Goal: Task Accomplishment & Management: Complete application form

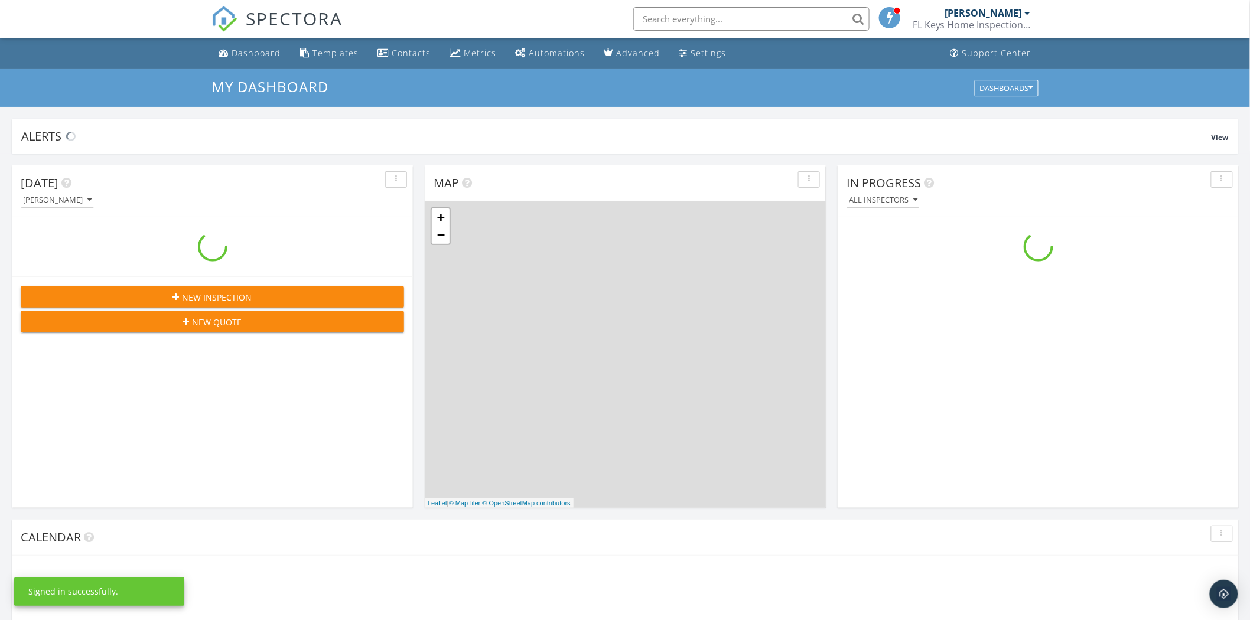
scroll to position [1096, 1271]
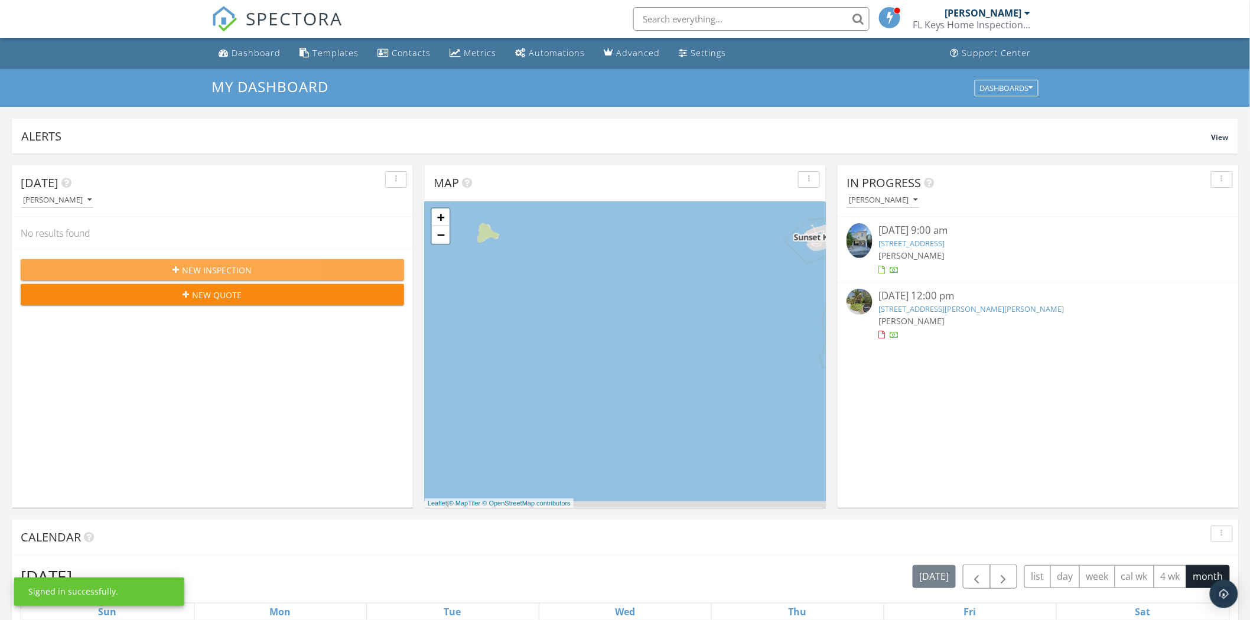
click at [190, 264] on span "New Inspection" at bounding box center [217, 270] width 70 height 12
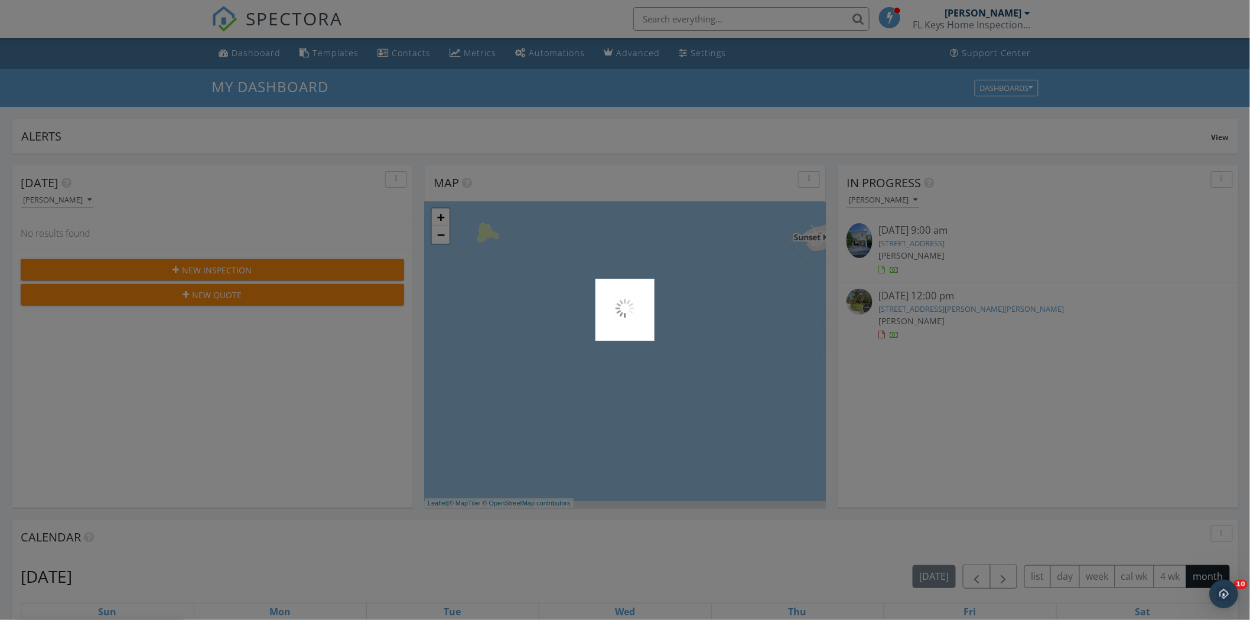
scroll to position [0, 0]
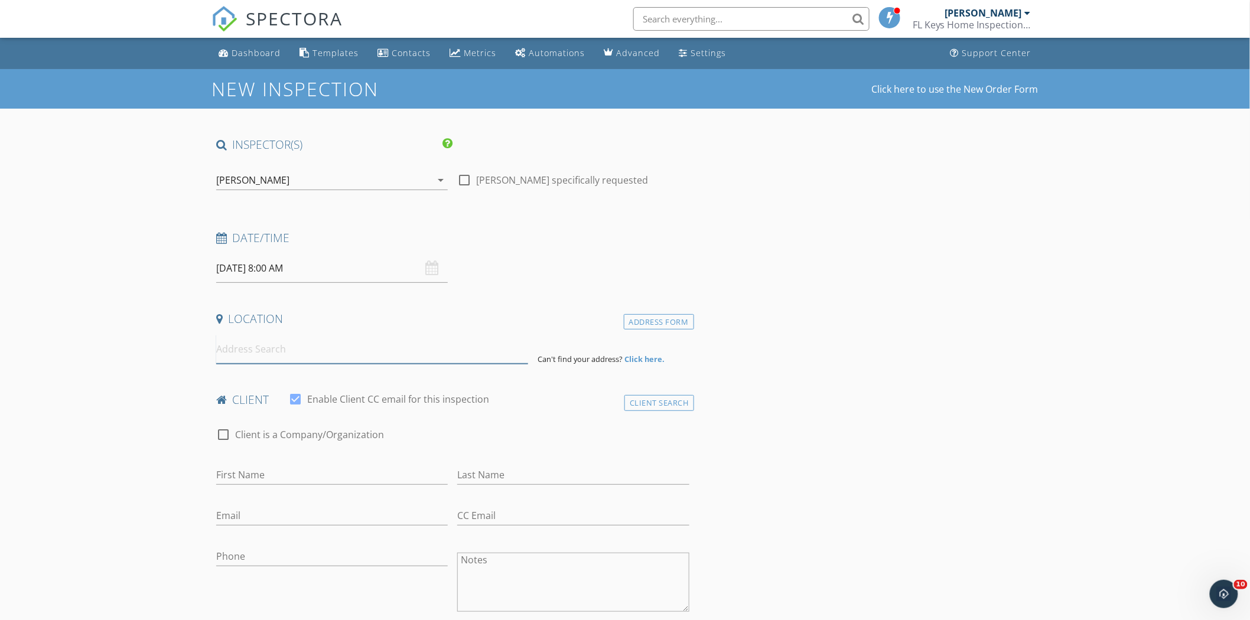
click at [309, 343] on input at bounding box center [372, 349] width 312 height 29
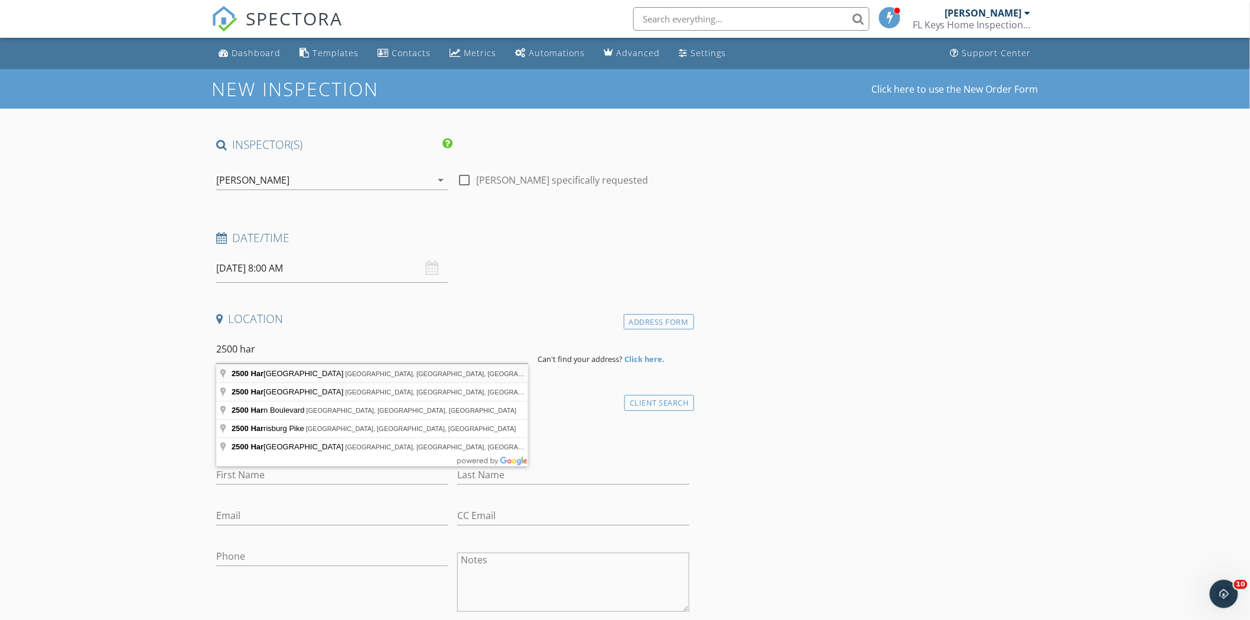
type input "2500 Harris Avenue, Key West, FL, USA"
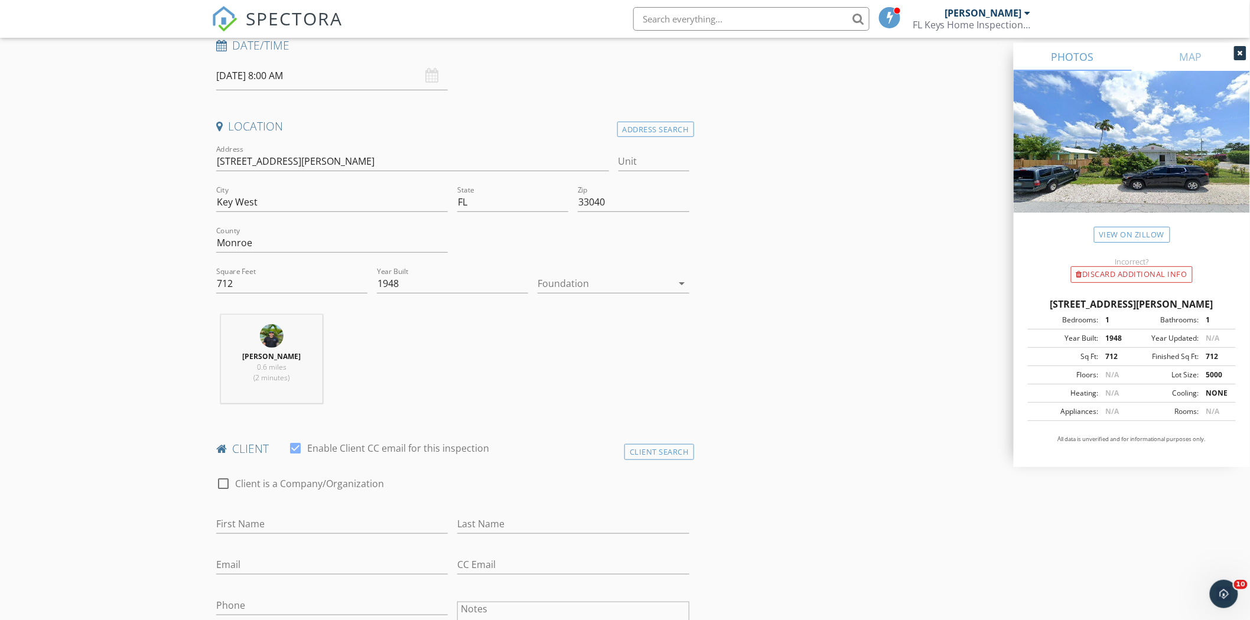
scroll to position [197, 0]
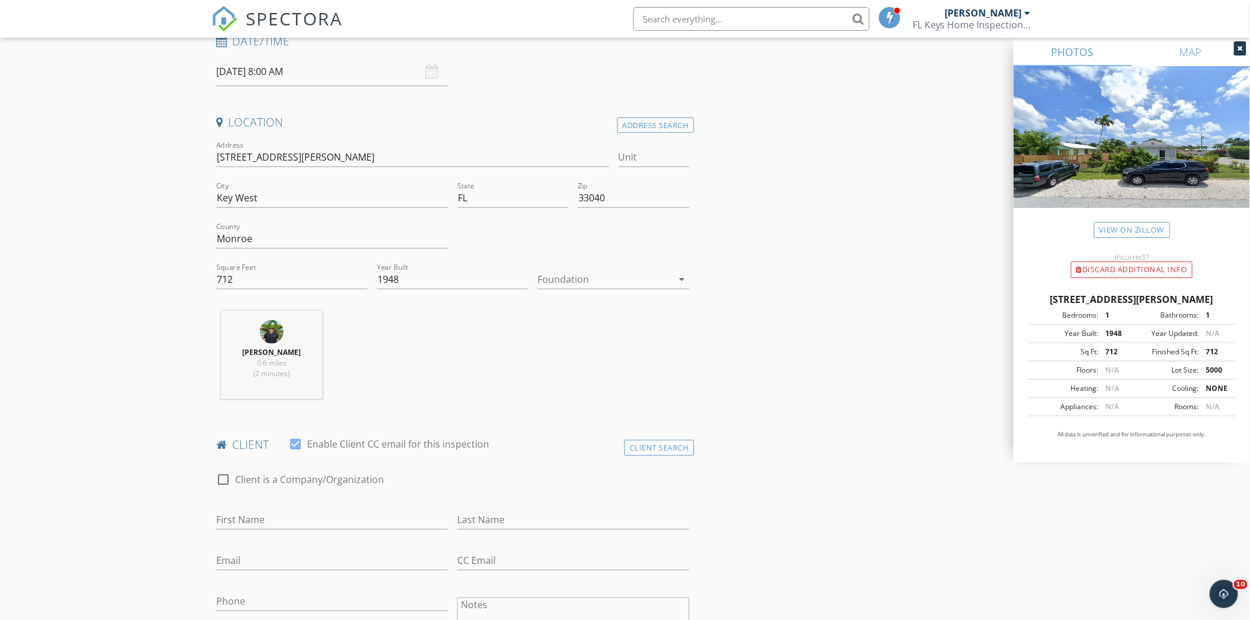
click at [653, 457] on div "client check_box Enable Client CC email for this inspection" at bounding box center [452, 449] width 483 height 24
click at [656, 450] on div "Client Search" at bounding box center [659, 448] width 70 height 16
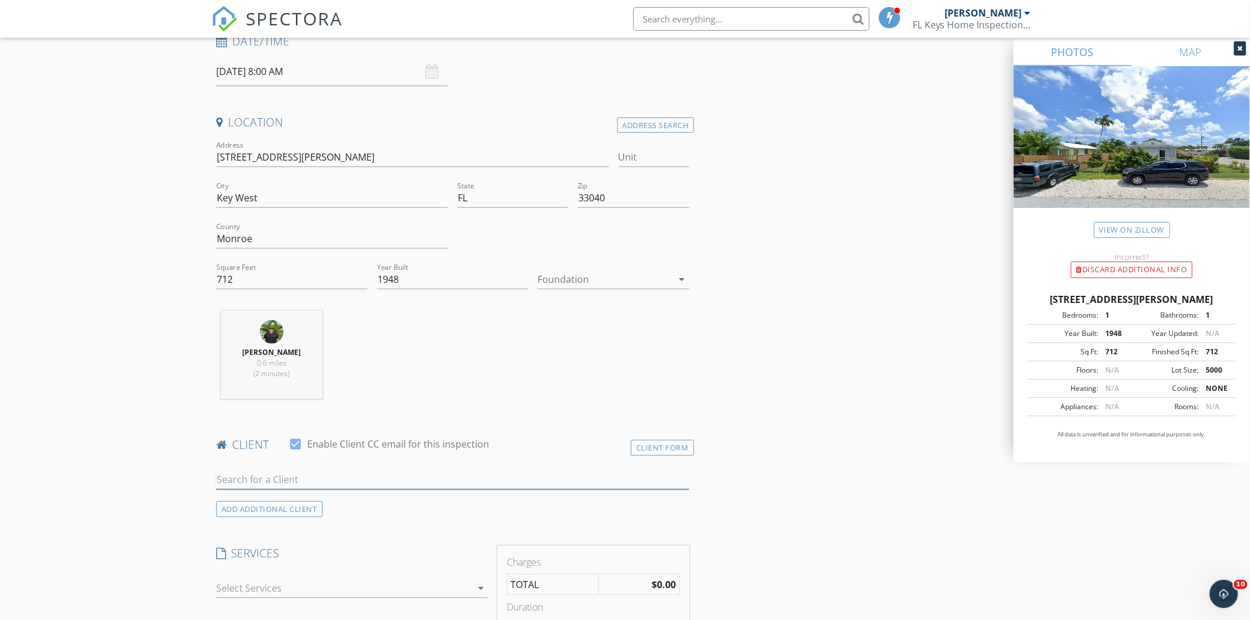
click at [275, 475] on input "text" at bounding box center [452, 479] width 473 height 19
type input "cass"
click at [281, 503] on div "Cassie Dziatlak" at bounding box center [309, 501] width 119 height 14
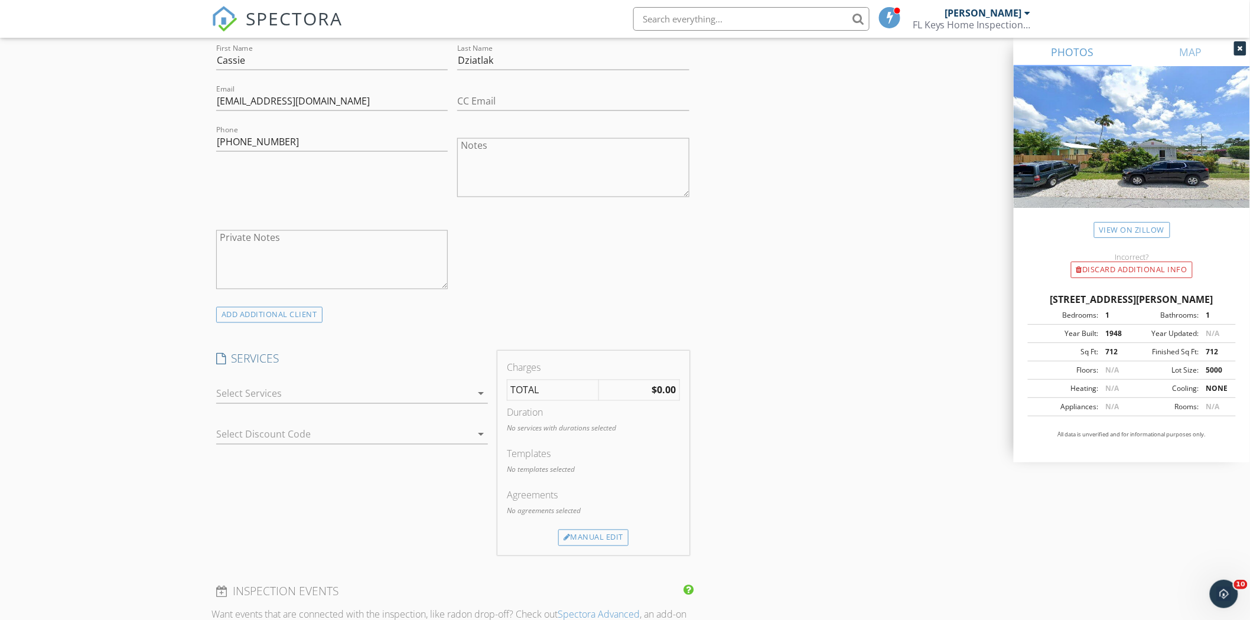
scroll to position [787, 0]
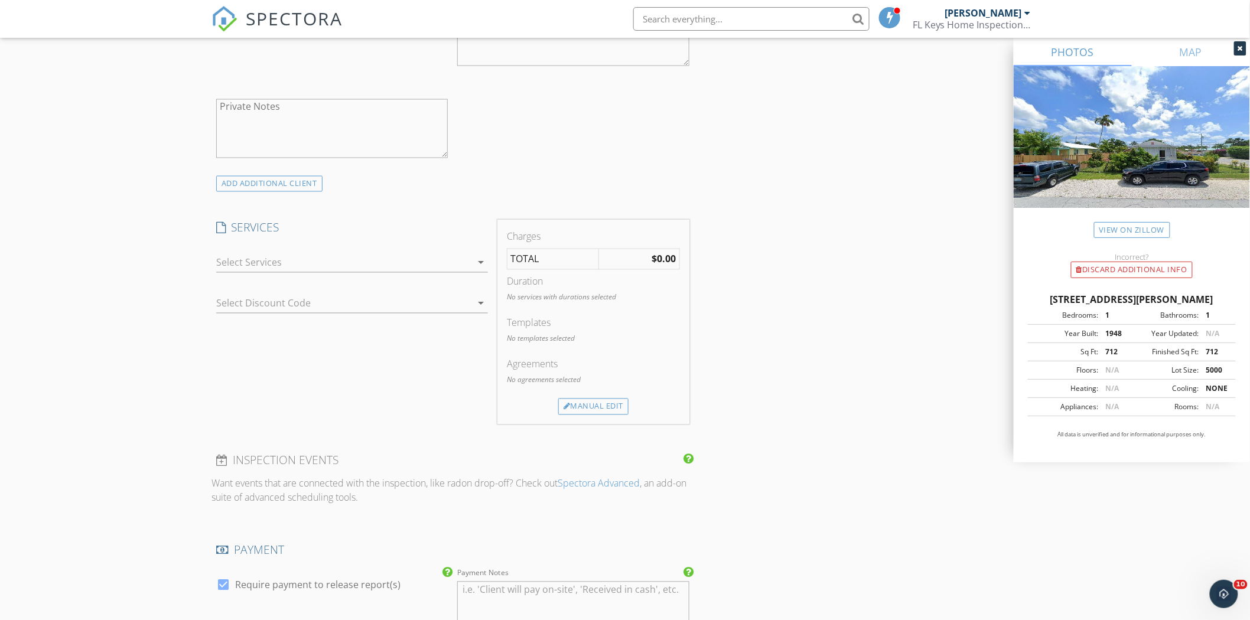
click at [327, 263] on div at bounding box center [343, 262] width 255 height 19
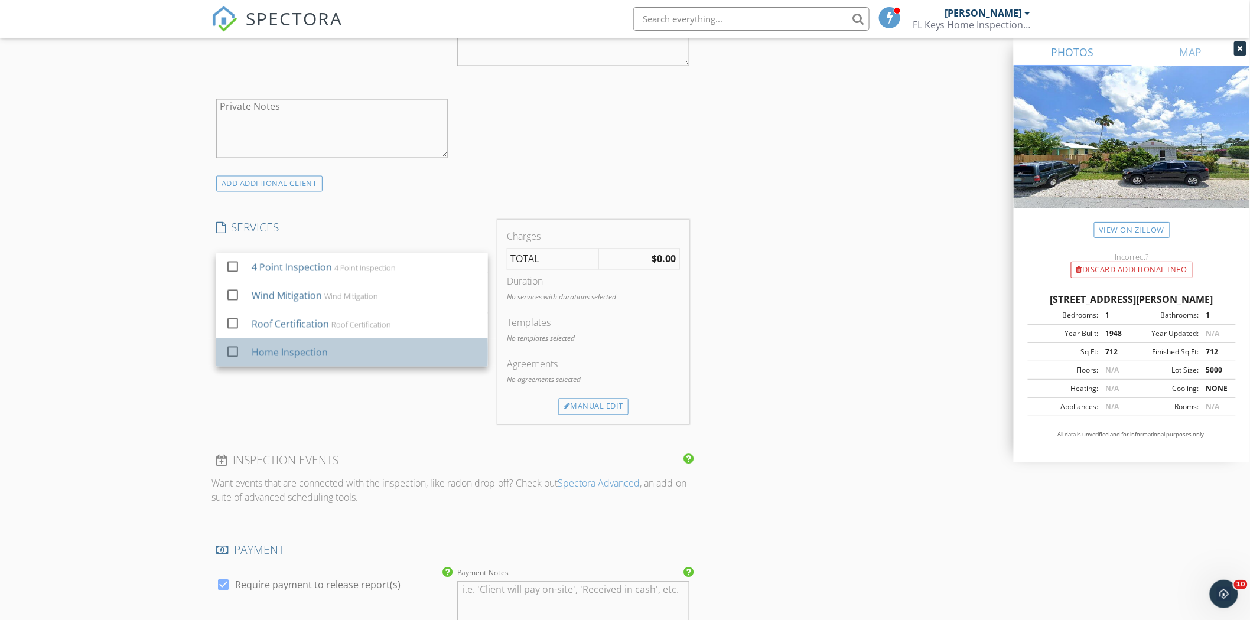
click at [252, 347] on div "Home Inspection" at bounding box center [290, 352] width 76 height 14
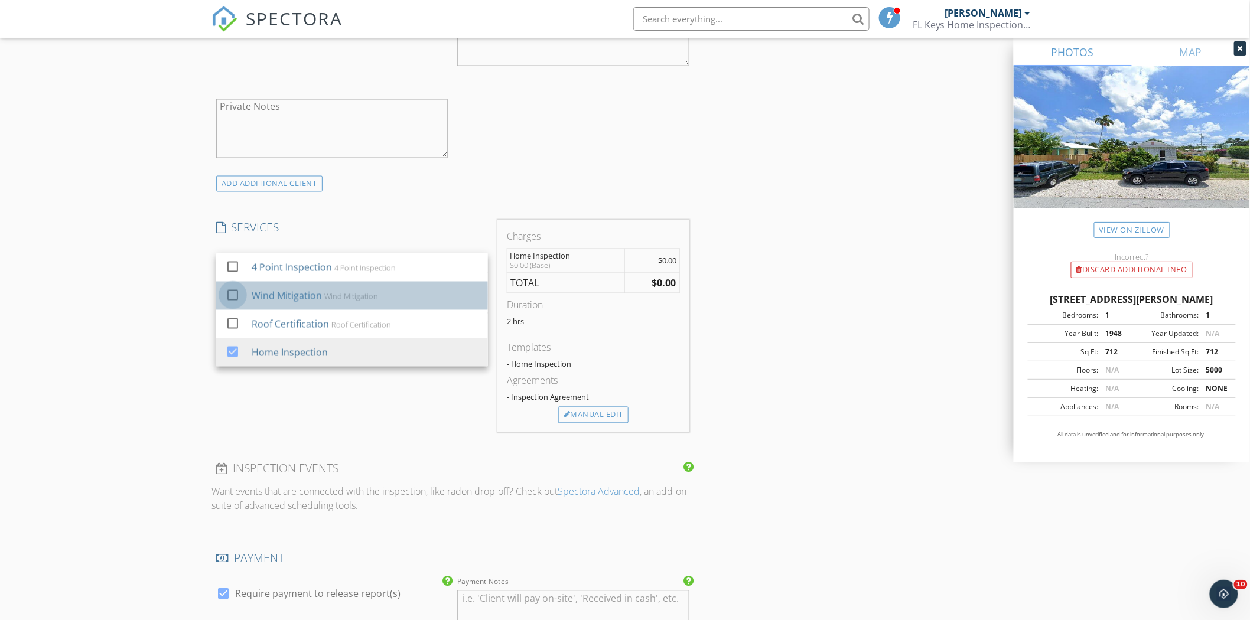
click at [234, 293] on div at bounding box center [233, 295] width 20 height 20
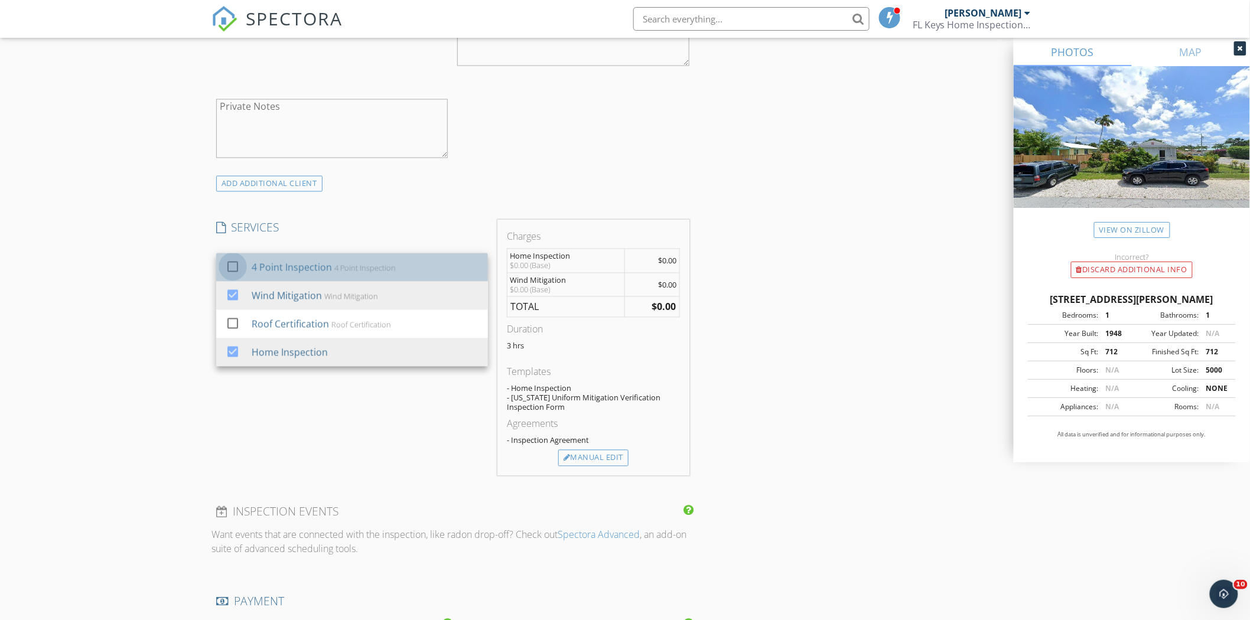
click at [234, 270] on div at bounding box center [233, 267] width 20 height 20
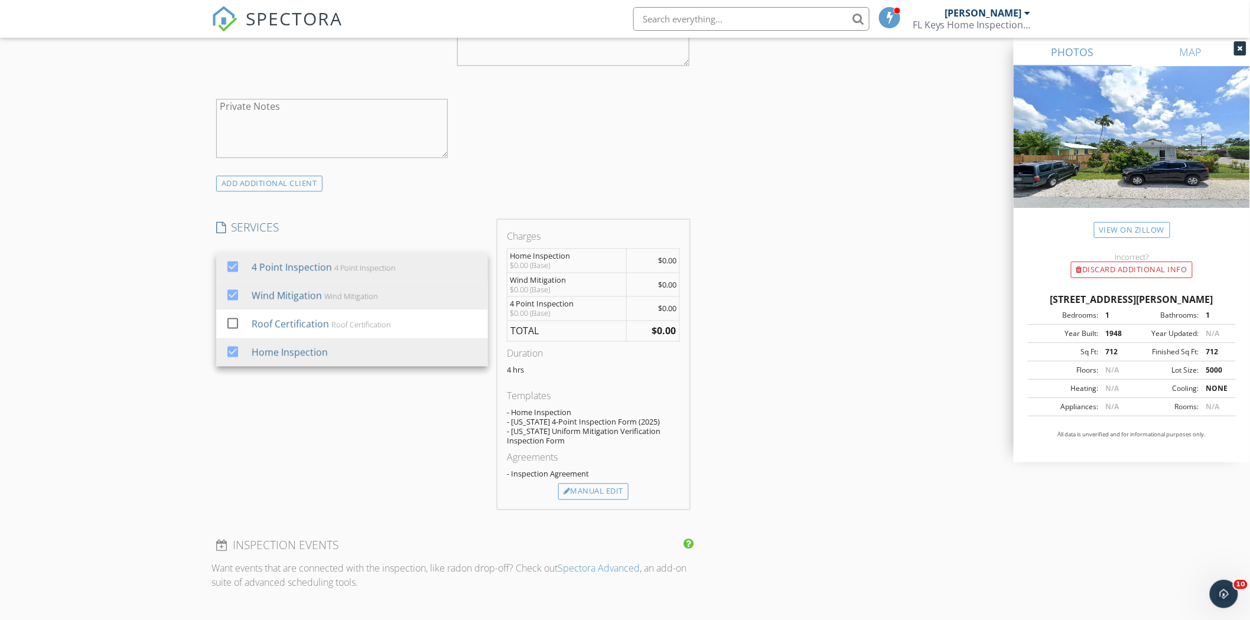
click at [133, 276] on div "New Inspection Click here to use the New Order Form INSPECTOR(S) check_box Bob …" at bounding box center [625, 341] width 1250 height 2118
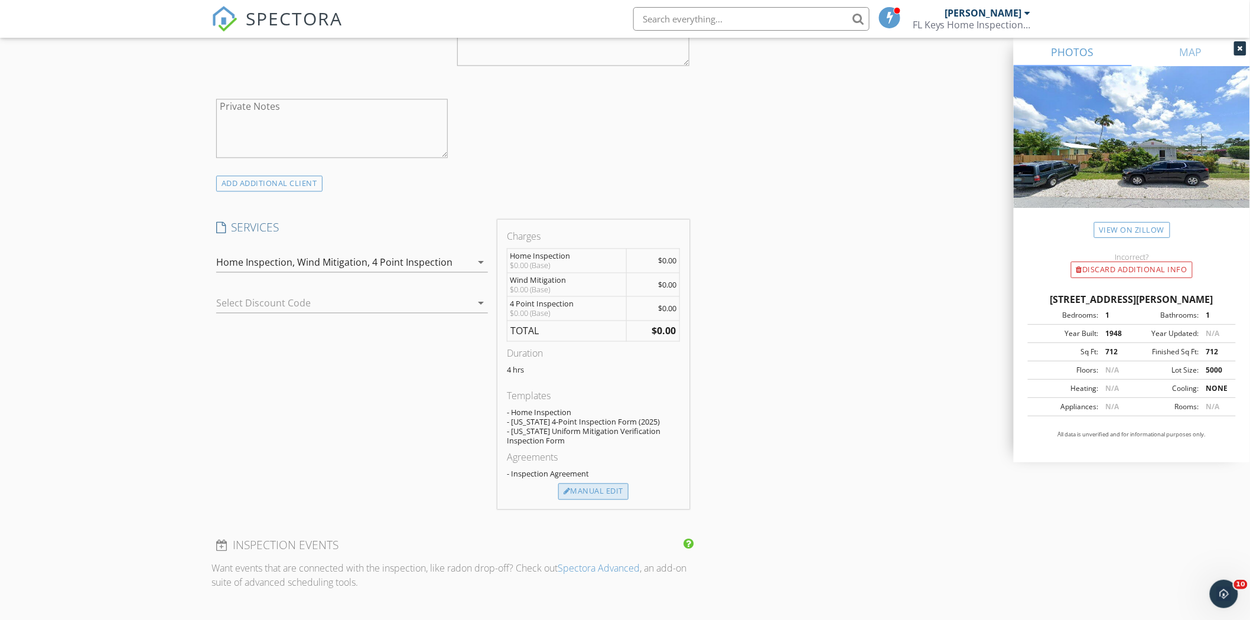
click at [604, 494] on div "Manual Edit" at bounding box center [593, 492] width 70 height 17
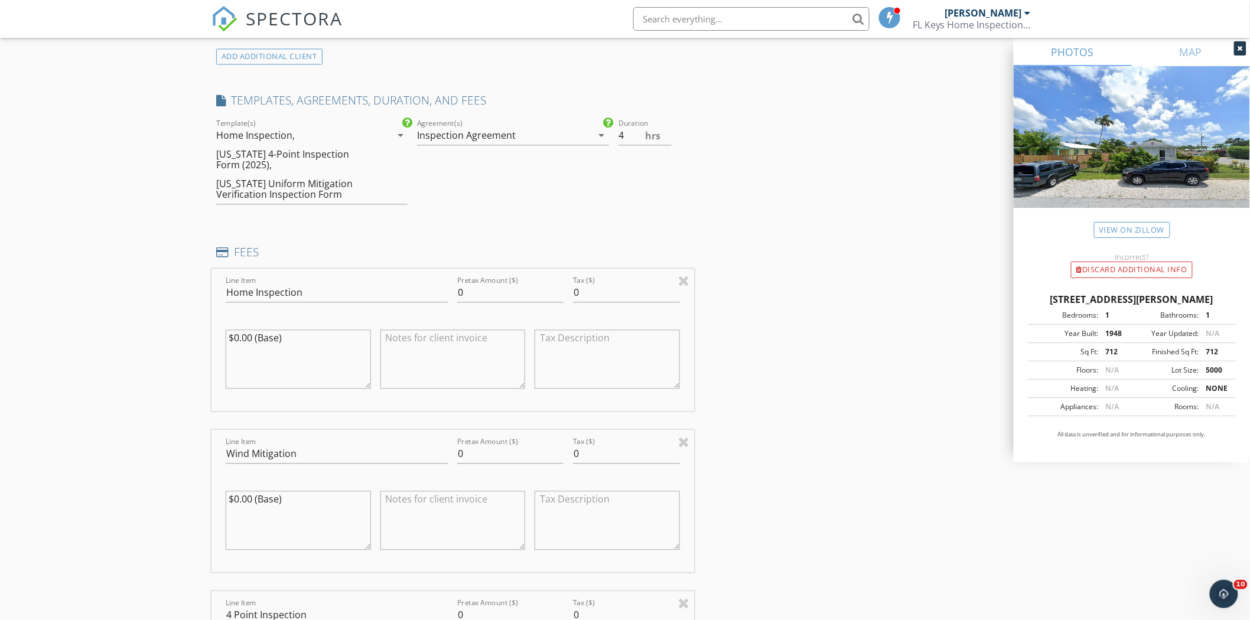
scroll to position [918, 0]
click at [684, 437] on div at bounding box center [683, 438] width 11 height 14
type input "4 Point Inspection"
click at [684, 437] on div at bounding box center [683, 438] width 11 height 14
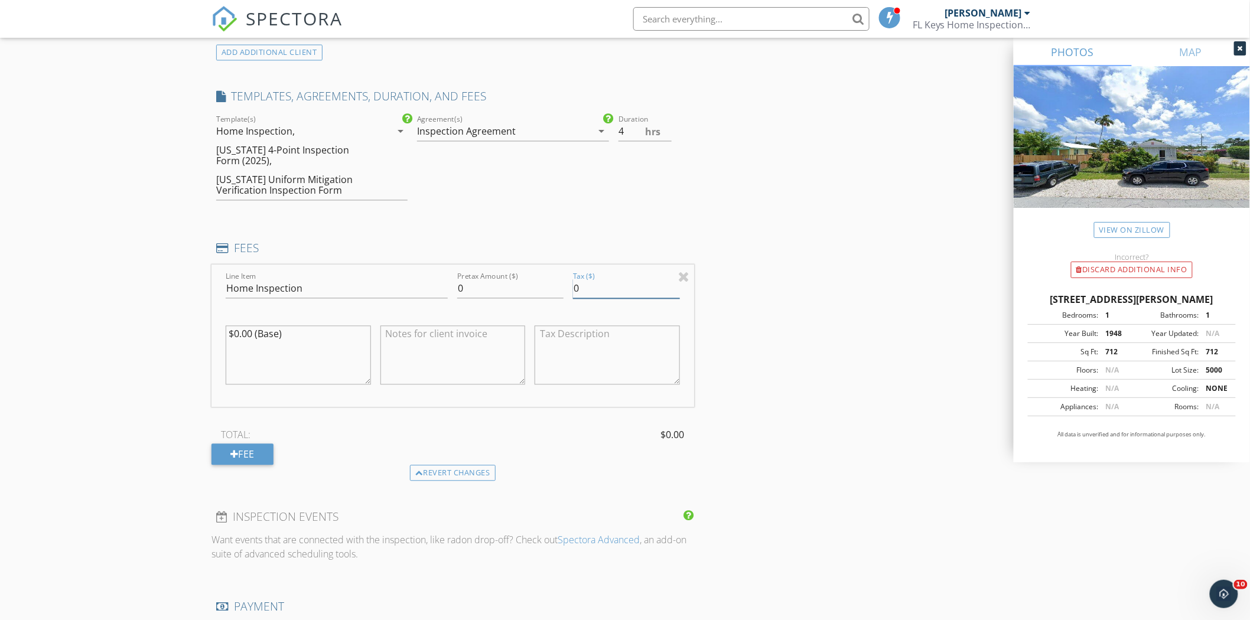
drag, startPoint x: 604, startPoint y: 290, endPoint x: 547, endPoint y: 286, distance: 57.4
click at [547, 286] on div "Line Item Home Inspection Pretax Amount ($) 0 Tax ($) 0 $0.00 (Base)" at bounding box center [452, 336] width 483 height 142
type input "525.00"
click at [389, 294] on input "Home Inspection" at bounding box center [337, 288] width 222 height 19
type input "Home Inspection + insurance reports"
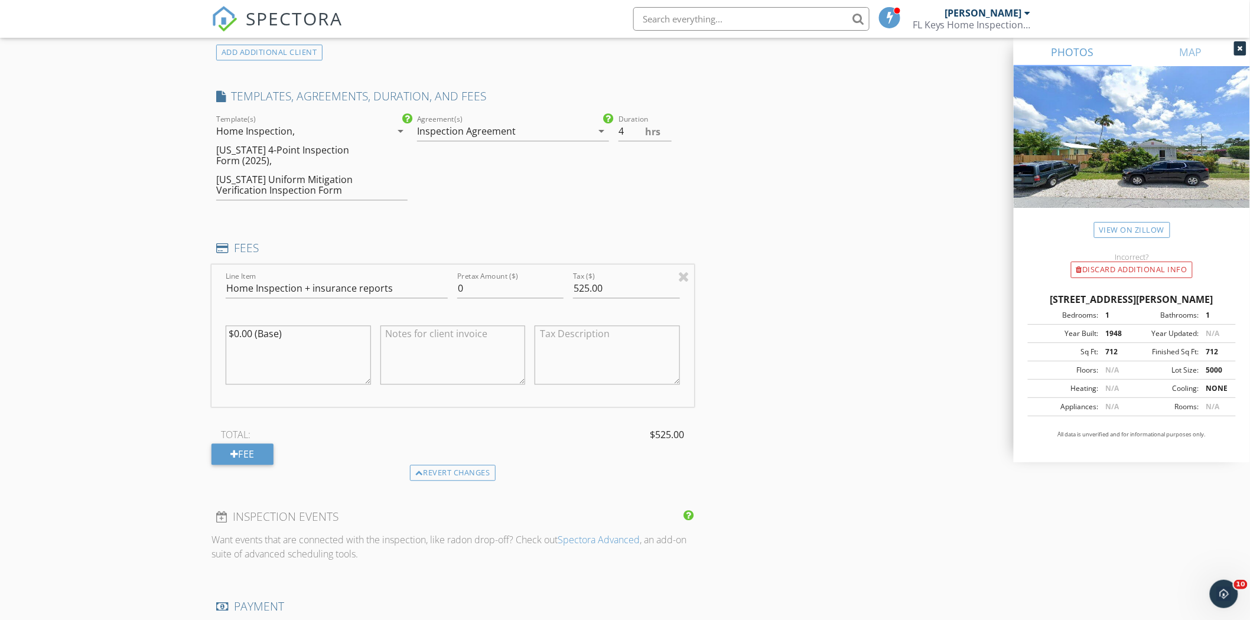
drag, startPoint x: 251, startPoint y: 335, endPoint x: 234, endPoint y: 332, distance: 16.8
click at [234, 332] on textarea "$0.00 (Base)" at bounding box center [298, 355] width 145 height 59
type textarea "$525.00 (Base)"
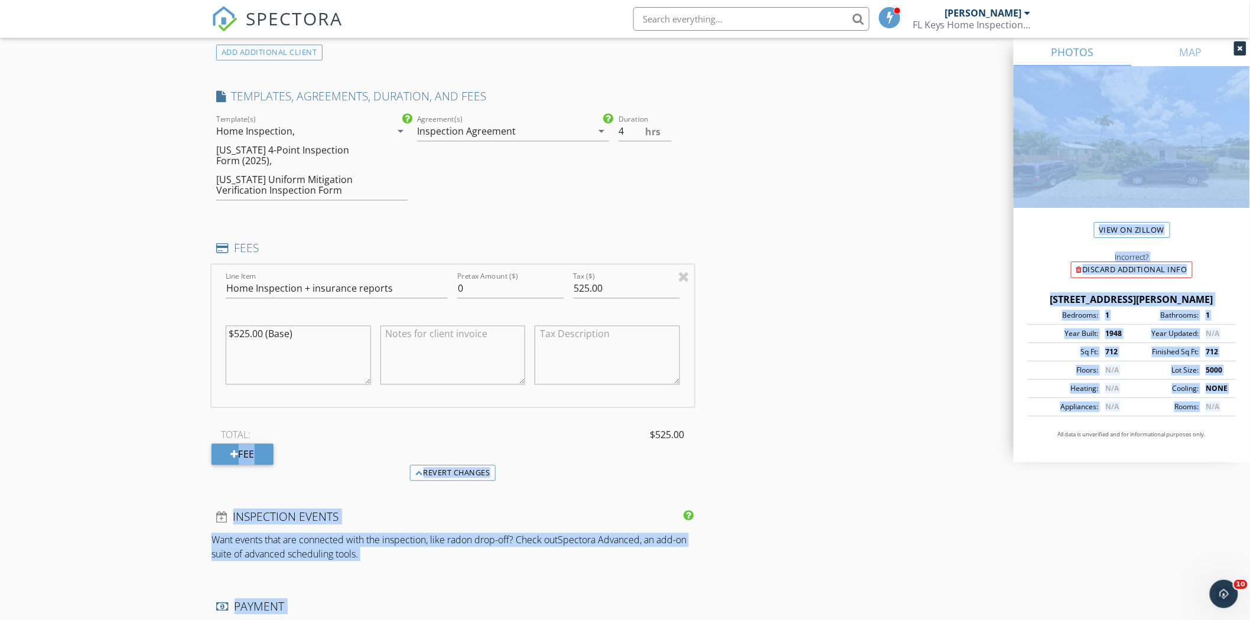
drag, startPoint x: 1038, startPoint y: 432, endPoint x: 867, endPoint y: 439, distance: 171.4
click at [969, 437] on div "INSPECTOR(S) check_box Bob Guieb PRIMARY Bob Guieb arrow_drop_down check_box_ou…" at bounding box center [624, 281] width 827 height 2124
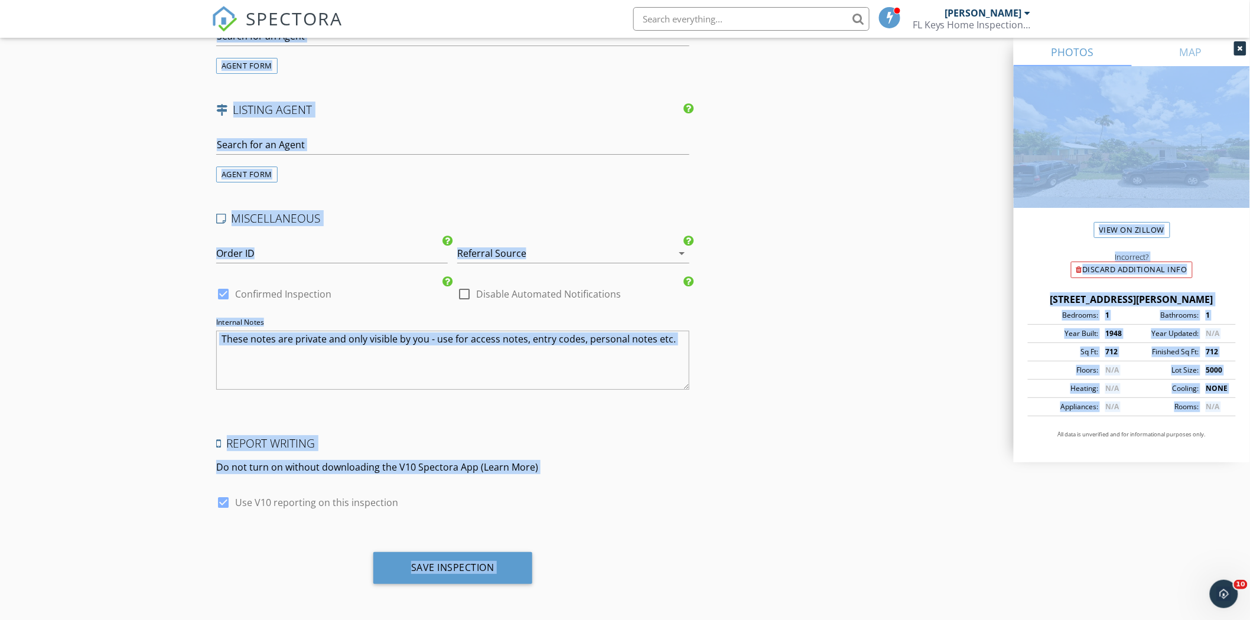
scroll to position [1670, 0]
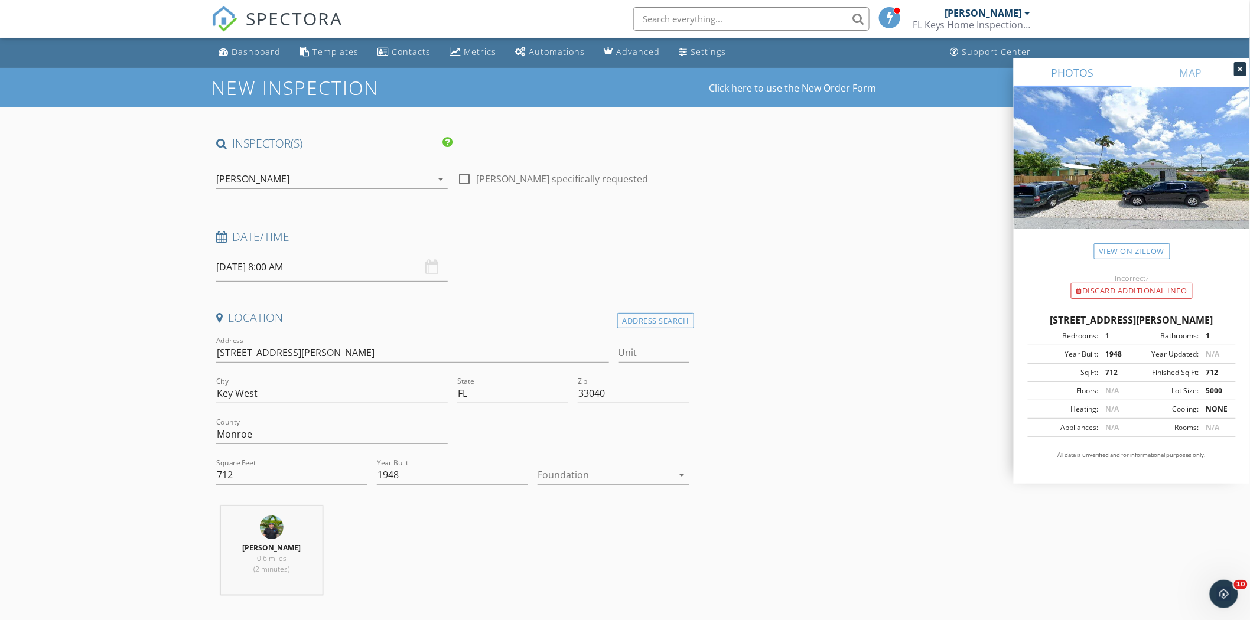
scroll to position [0, 0]
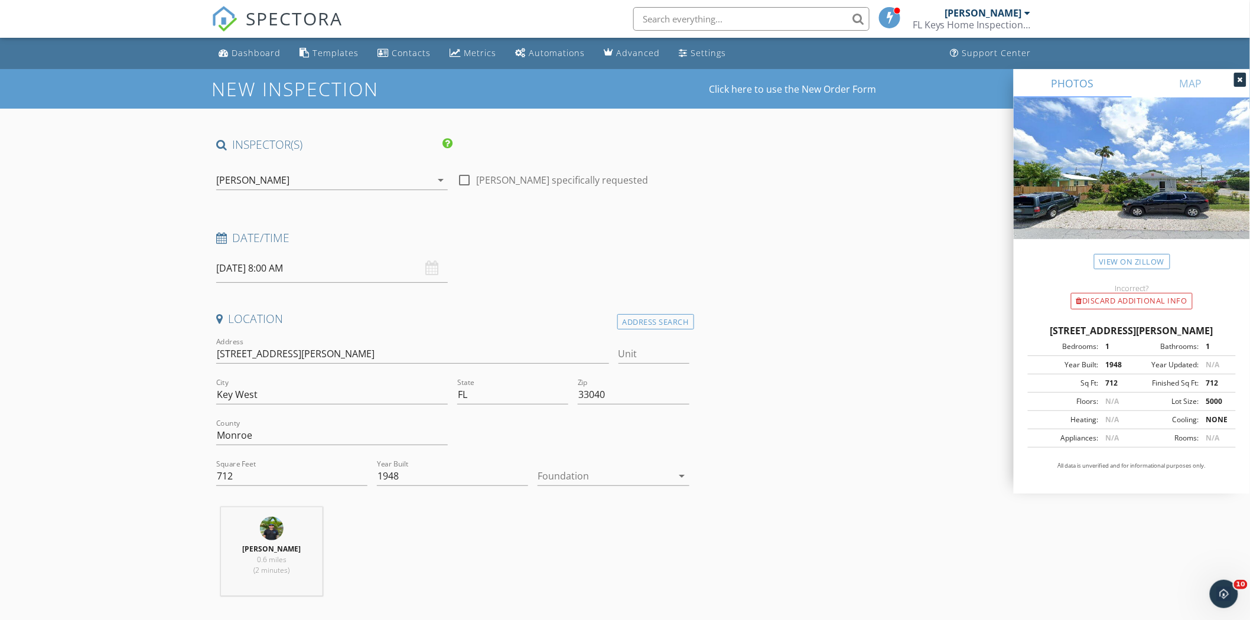
click at [1244, 80] on div at bounding box center [1240, 80] width 12 height 14
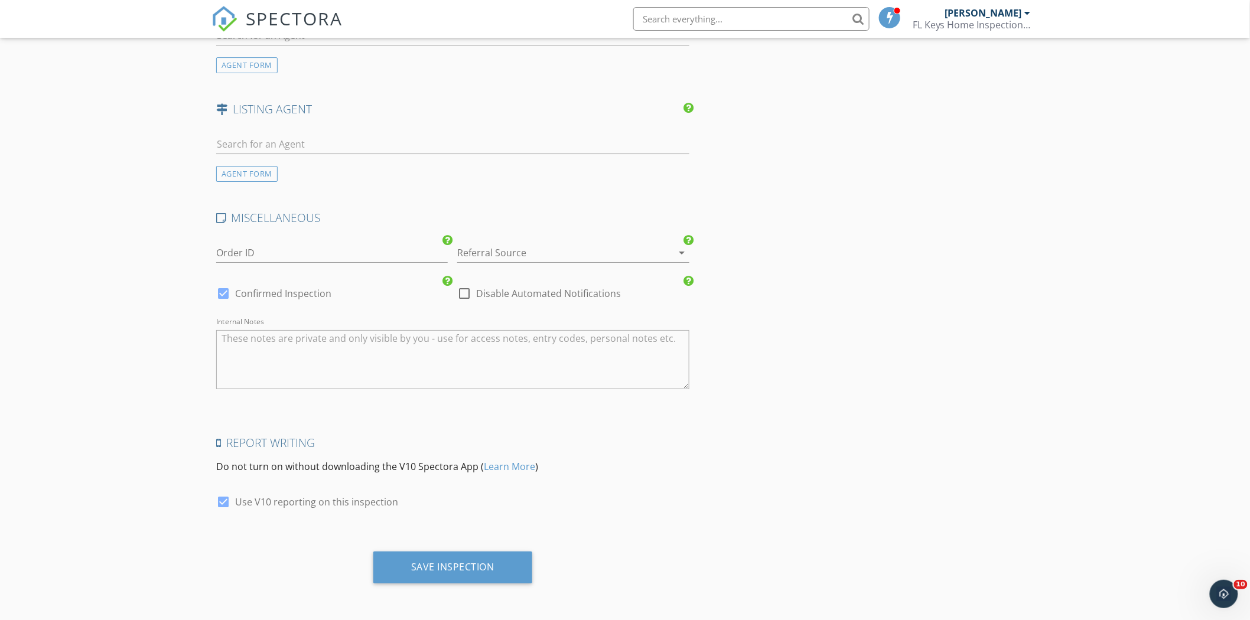
scroll to position [1670, 0]
click at [473, 293] on div at bounding box center [464, 293] width 20 height 20
checkbox input "true"
click at [470, 568] on div "Save Inspection" at bounding box center [452, 566] width 83 height 12
